Goal: Task Accomplishment & Management: Use online tool/utility

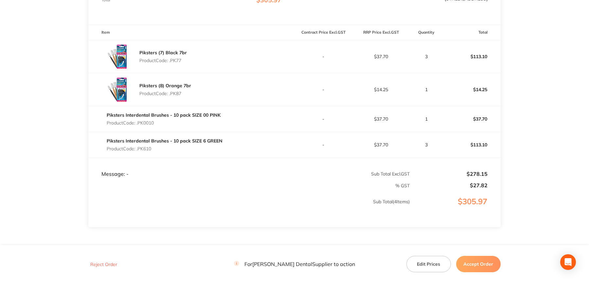
scroll to position [164, 0]
drag, startPoint x: 423, startPoint y: 266, endPoint x: 393, endPoint y: 164, distance: 106.1
click at [423, 266] on button "Edit Prices" at bounding box center [428, 264] width 44 height 16
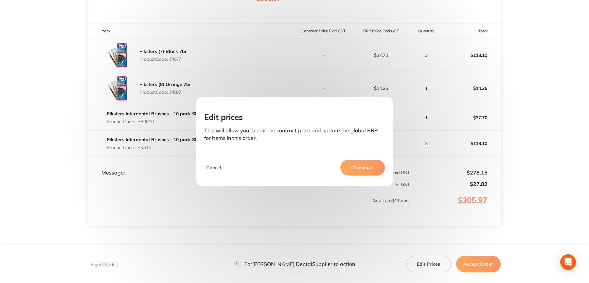
click at [363, 169] on button "Continue" at bounding box center [362, 168] width 44 height 16
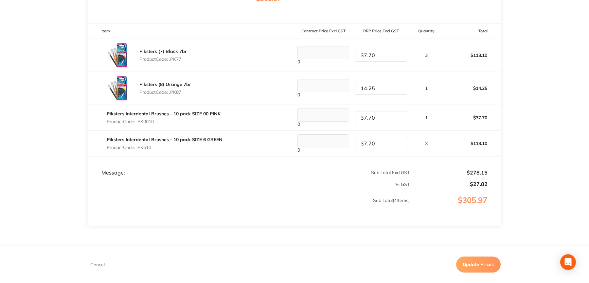
click at [382, 58] on input "37.70" at bounding box center [381, 55] width 52 height 13
click at [364, 57] on input "315.09" at bounding box center [381, 55] width 52 height 13
type input "15.09"
drag, startPoint x: 376, startPoint y: 89, endPoint x: 349, endPoint y: 92, distance: 27.7
click at [349, 92] on tr "Piksters (8) Orange 7br Product Code: .PK87 0 14.25 1 $14.25" at bounding box center [294, 88] width 412 height 33
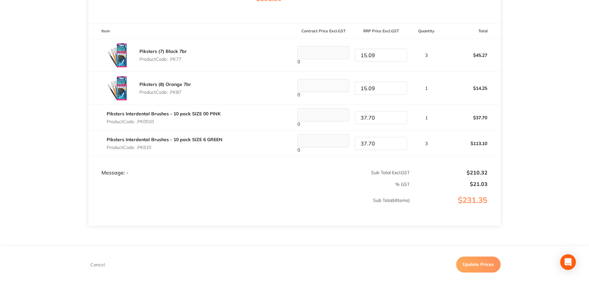
type input "15.09"
click at [477, 263] on button "Update Prices" at bounding box center [478, 265] width 44 height 16
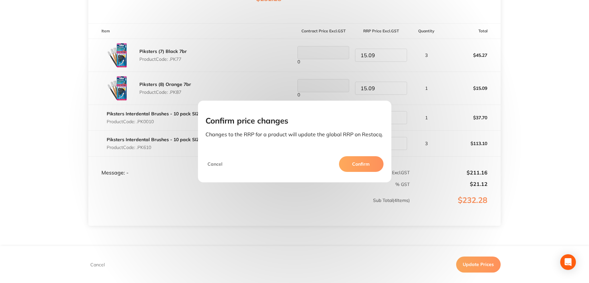
click at [366, 161] on button "Confirm" at bounding box center [361, 164] width 44 height 16
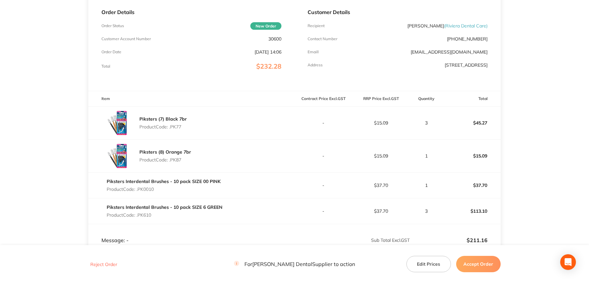
scroll to position [33, 0]
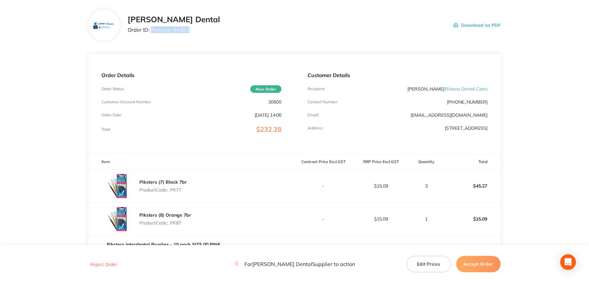
drag, startPoint x: 151, startPoint y: 28, endPoint x: 192, endPoint y: 35, distance: 41.4
click at [192, 35] on div "[PERSON_NAME] Dental Order ID: Restocq- 94282 Download as PDF" at bounding box center [314, 25] width 373 height 20
copy p "Restocq- 94282"
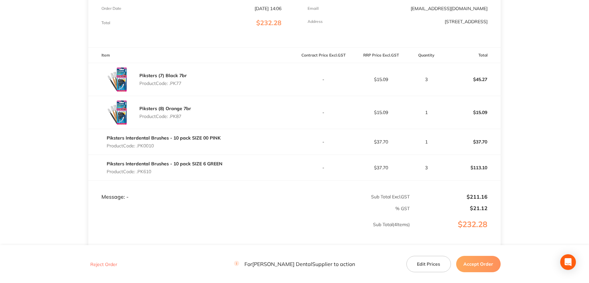
scroll to position [164, 0]
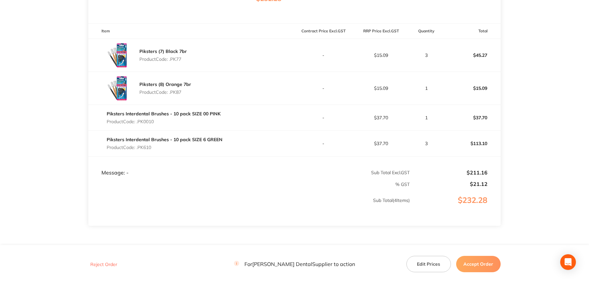
click at [489, 260] on button "Accept Order" at bounding box center [478, 264] width 44 height 16
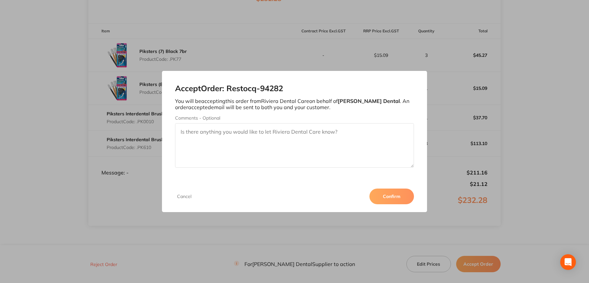
click at [394, 192] on button "Confirm" at bounding box center [391, 197] width 44 height 16
